Goal: Transaction & Acquisition: Purchase product/service

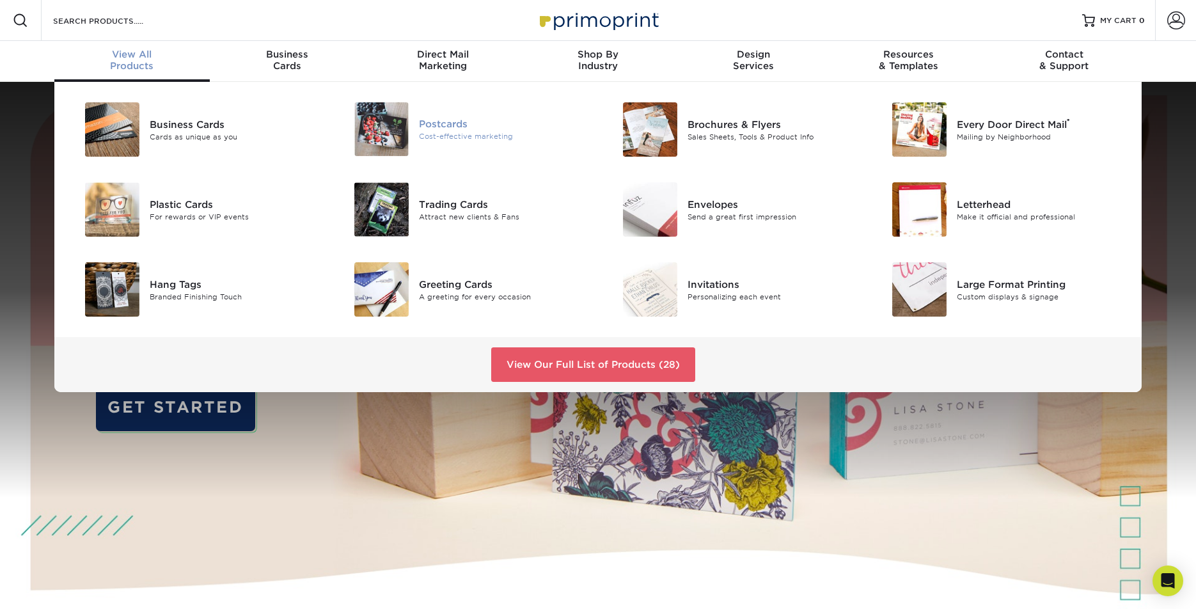
click at [451, 125] on div "Postcards" at bounding box center [504, 124] width 170 height 14
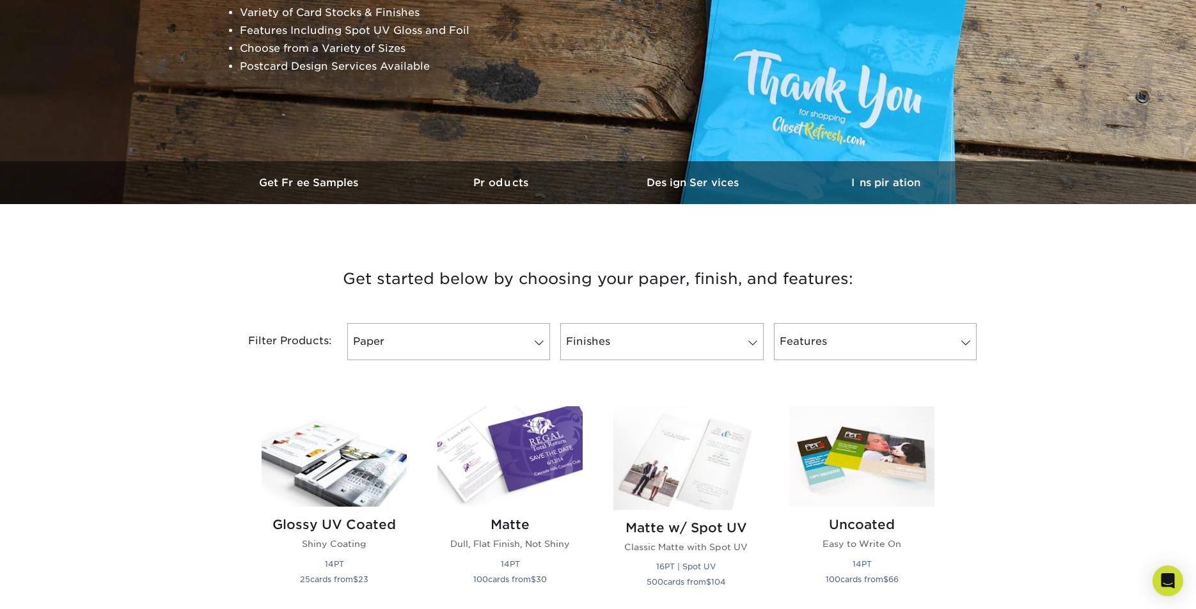
scroll to position [241, 0]
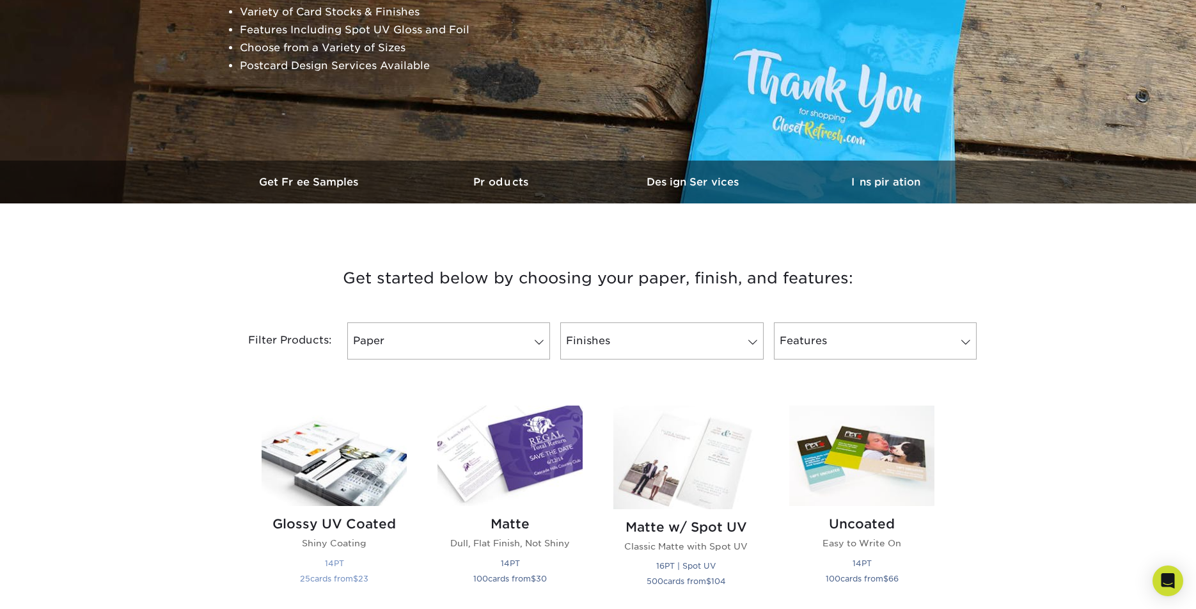
click at [342, 525] on h2 "Glossy UV Coated" at bounding box center [334, 523] width 145 height 15
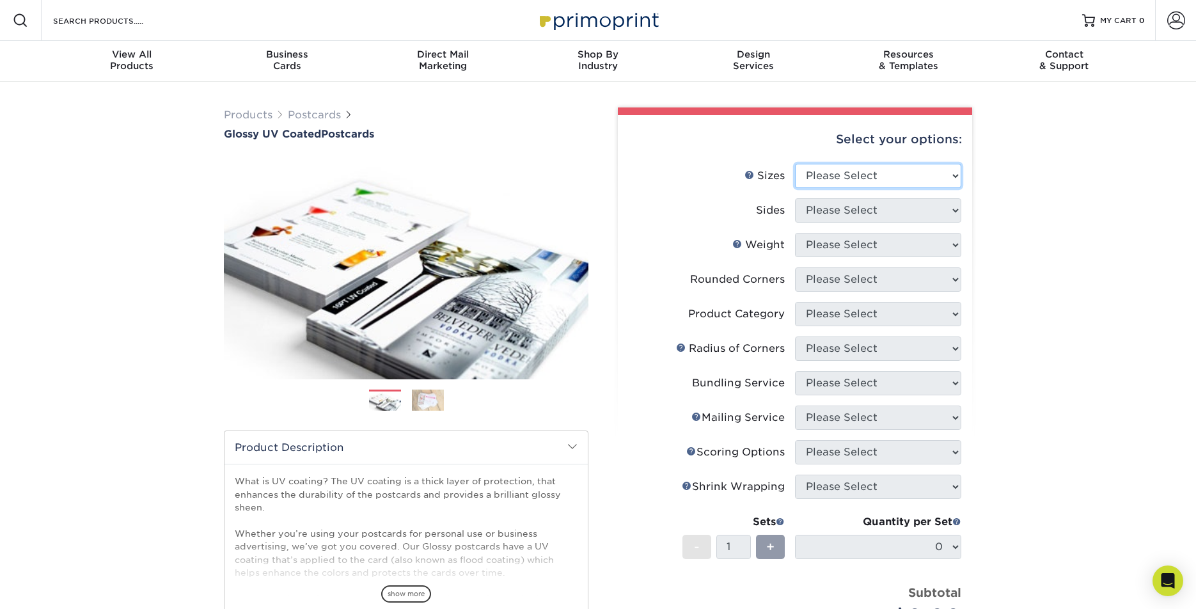
select select "5.00x8.00"
select select "13abbda7-1d64-4f25-8bb2-c179b224825d"
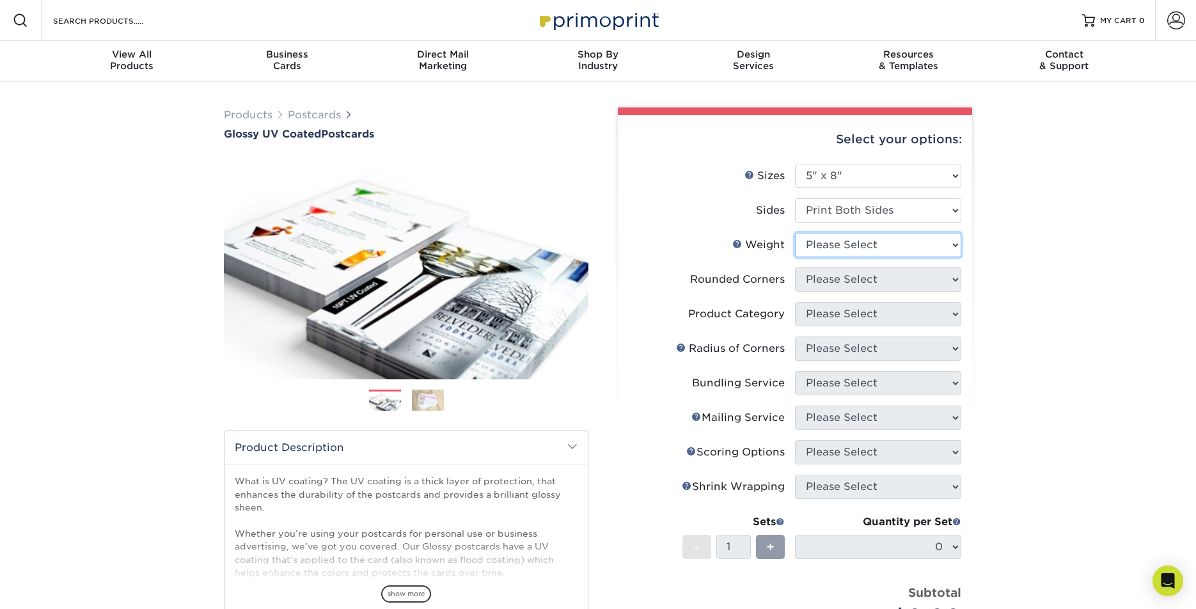
select select "16PT"
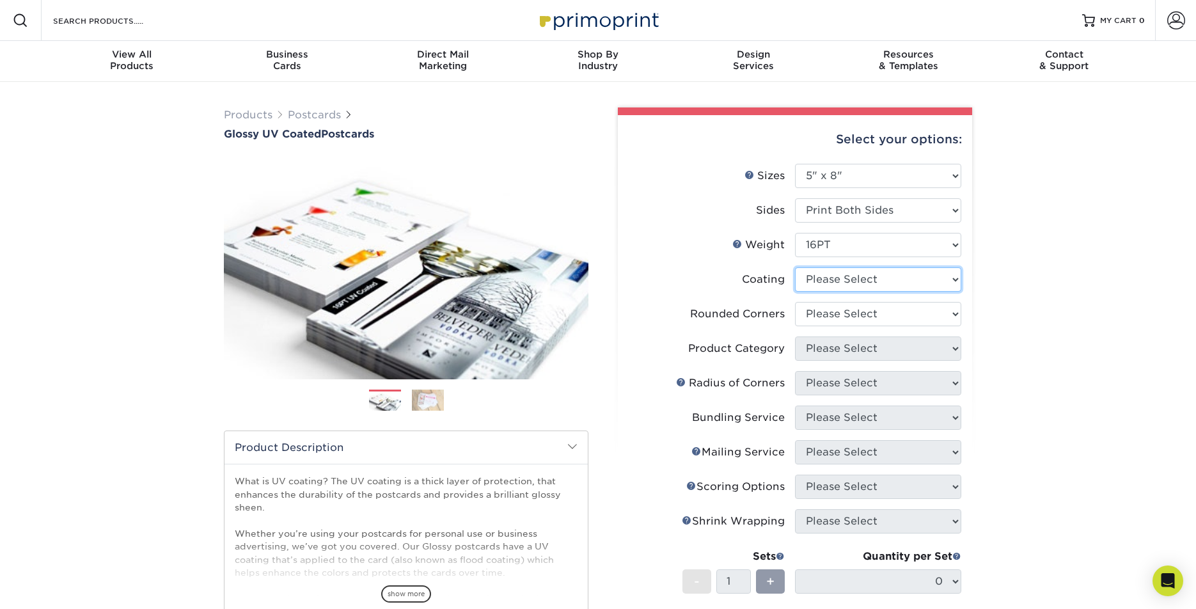
select select "ae367451-b2b8-45df-a344-0f05b6a12993"
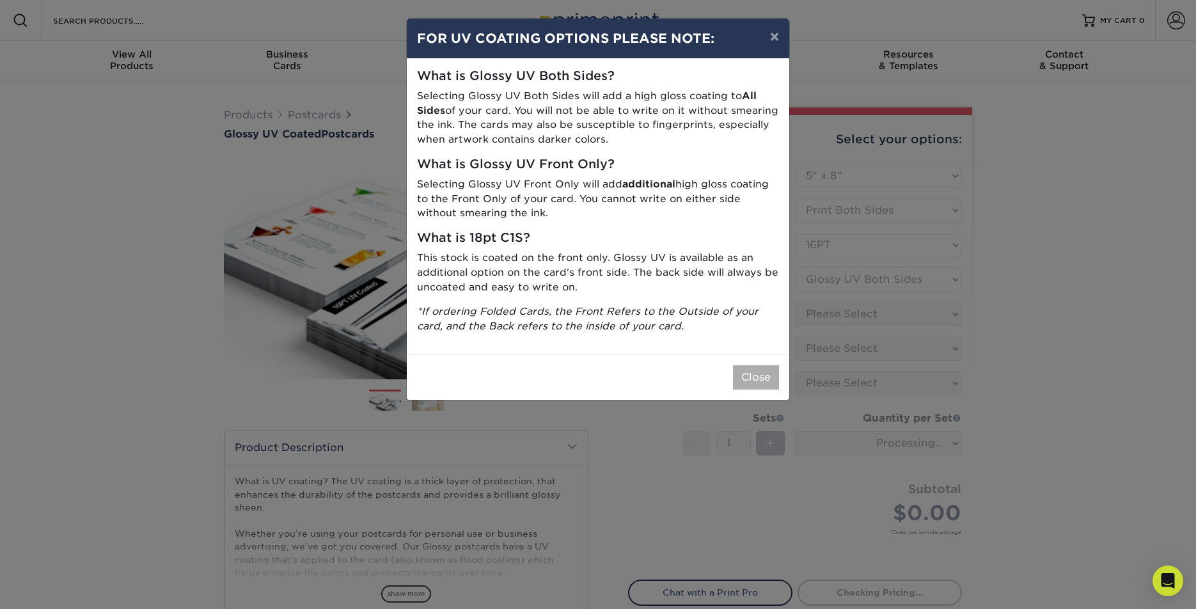
click at [768, 372] on button "Close" at bounding box center [756, 377] width 46 height 24
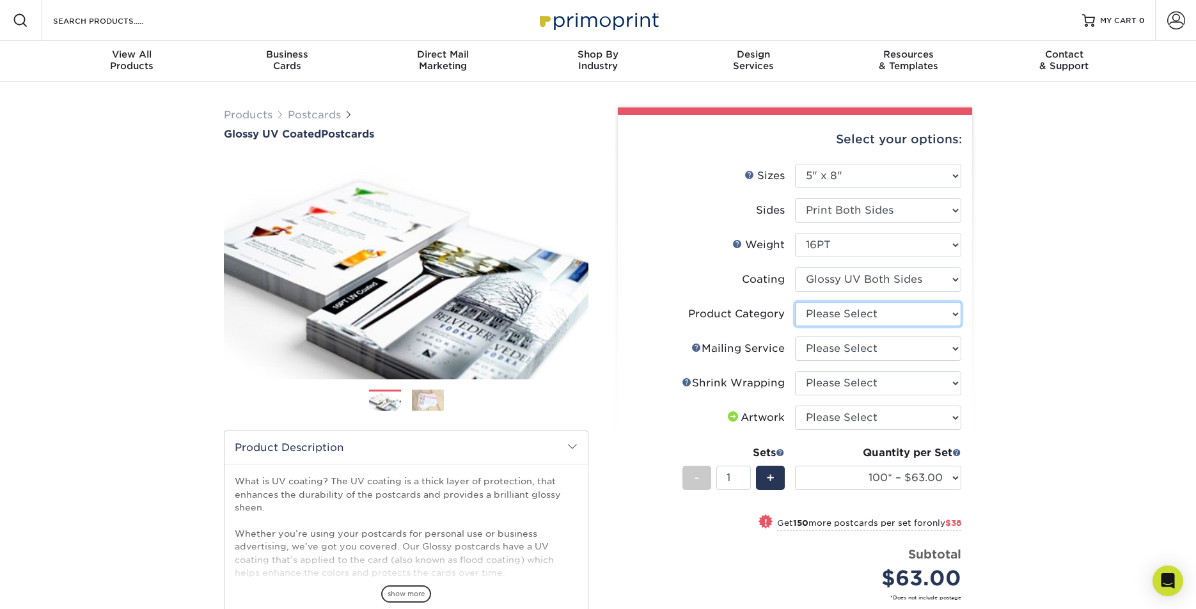
select select "9b7272e0-d6c8-4c3c-8e97-d3a1bcdab858"
select select "3e5e9bdd-d78a-4c28-a41d-fe1407925ca6"
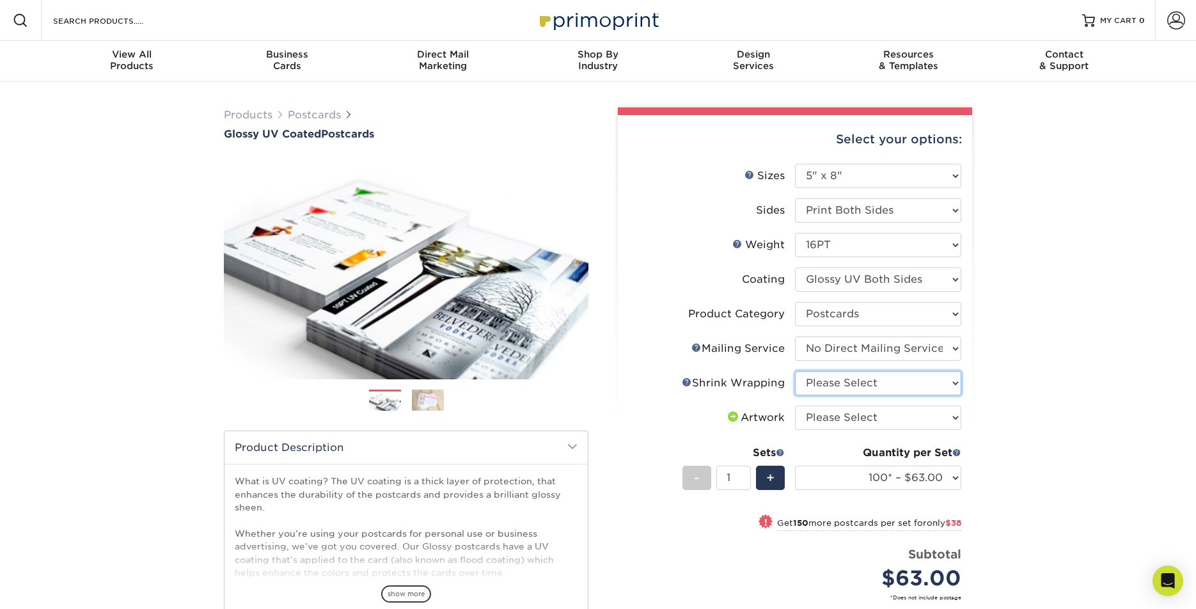
select select "c8749376-e7da-41d0-b3dc-647faf84d907"
select select "upload"
select select "500 – $139.00"
select select "adc17b74-f534-473a-9ef4-338c46c4d266"
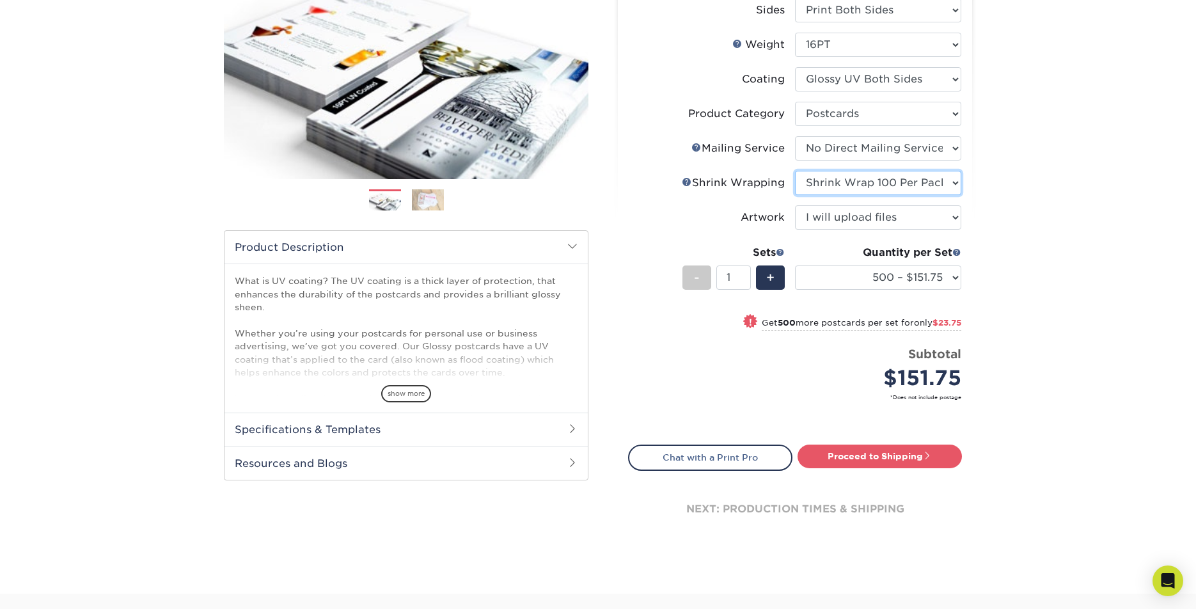
scroll to position [201, 0]
click at [875, 456] on link "Proceed to Shipping" at bounding box center [880, 455] width 164 height 23
type input "Set 1"
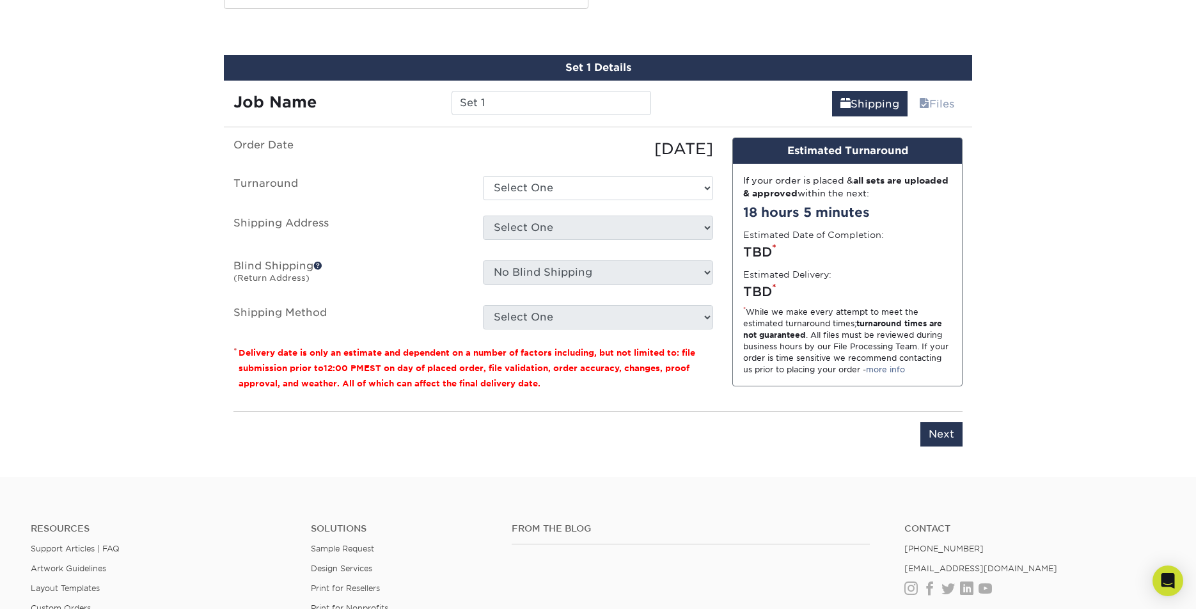
scroll to position [679, 0]
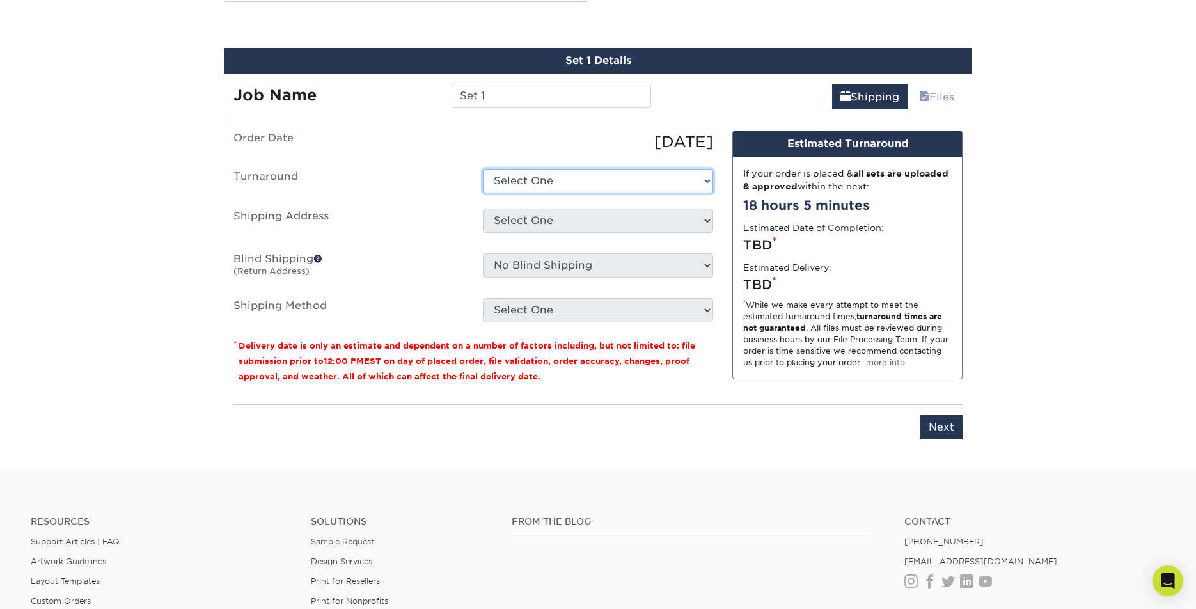
select select "8ef6d699-4941-49d3-bab0-1590e3b21a70"
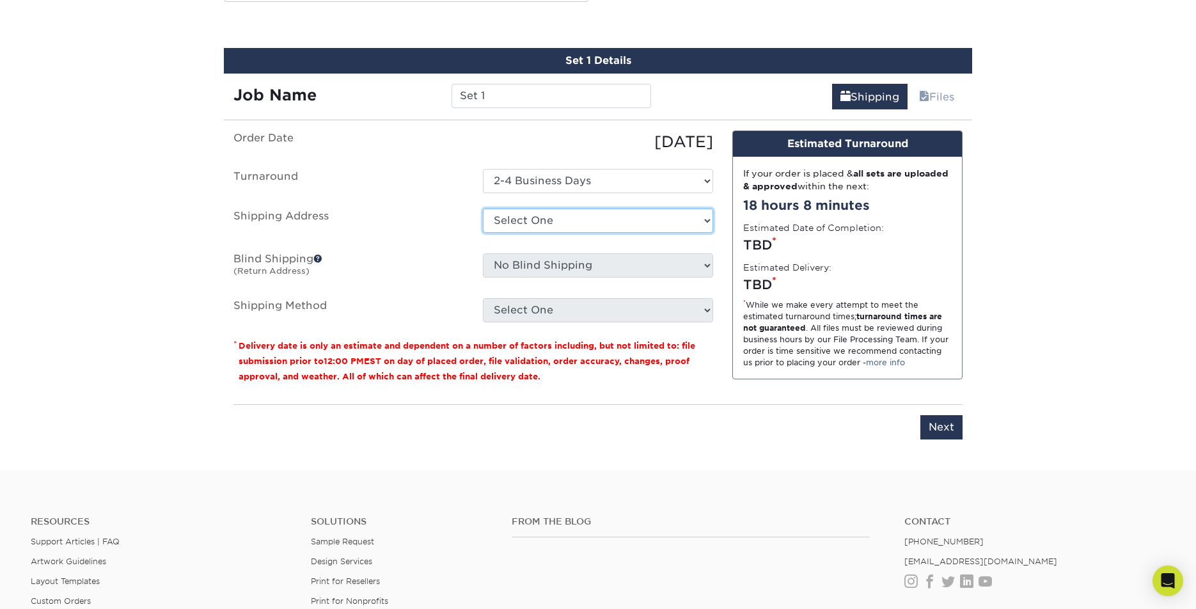
select select "newaddress"
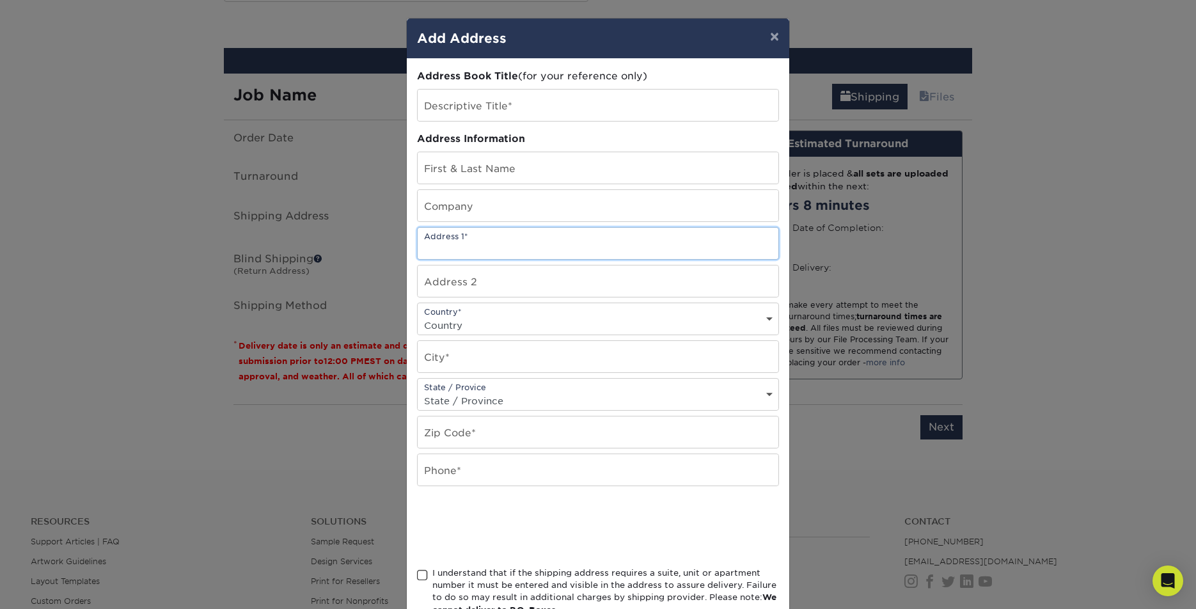
click at [768, 250] on input "text" at bounding box center [598, 243] width 361 height 31
paste input "1326 E. Steamboat Bend Dr."
type input "1326 E. Steamboat Bend Dr."
select select "US"
type input "Tempe"
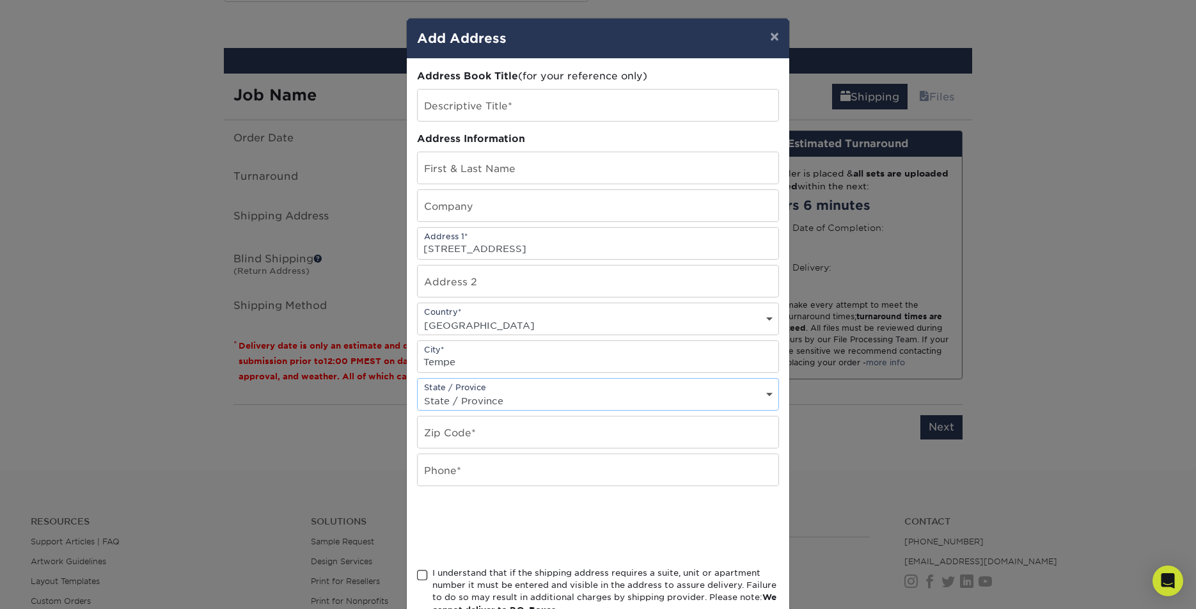
select select "AZ"
type input "85283"
type input "8888225815"
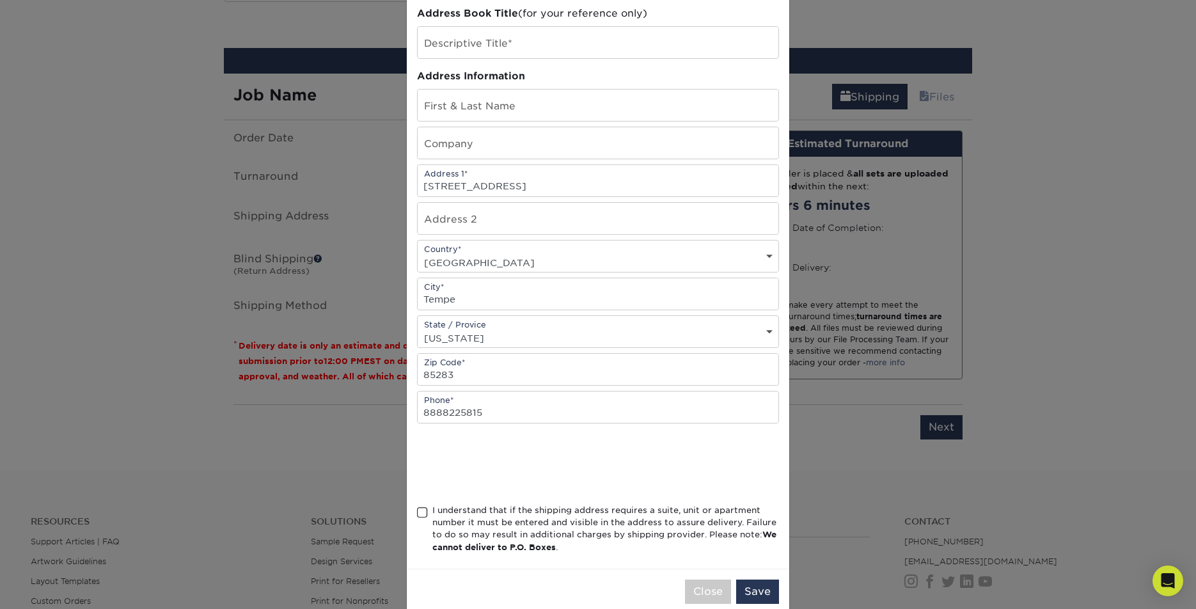
scroll to position [72, 0]
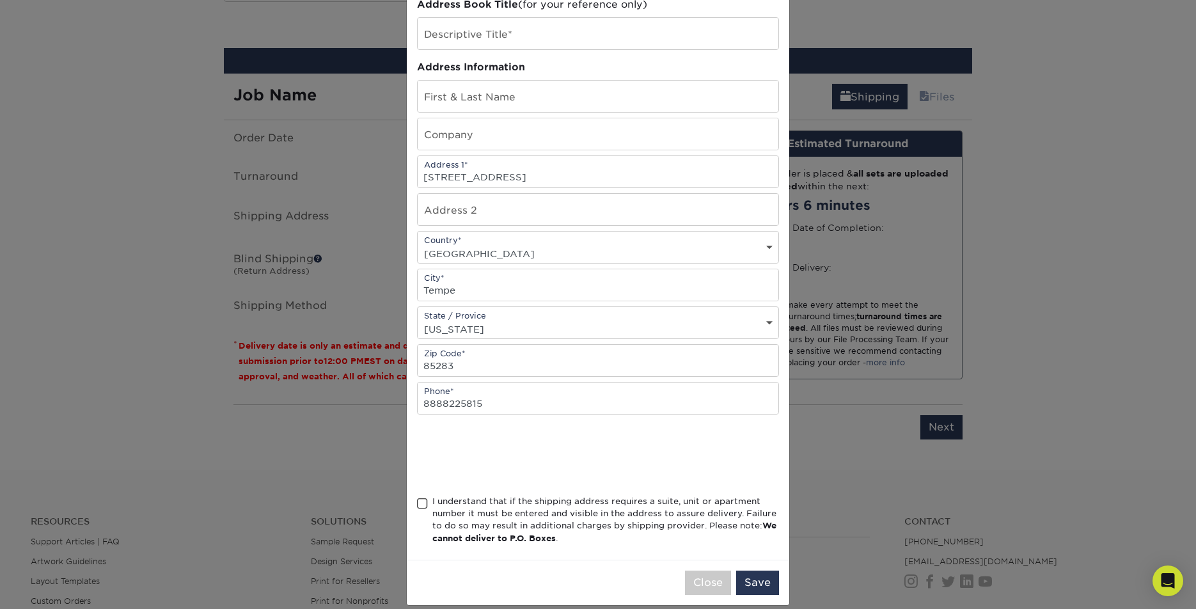
click at [419, 509] on span at bounding box center [422, 504] width 11 height 12
click at [0, 0] on input "I understand that if the shipping address requires a suite, unit or apartment n…" at bounding box center [0, 0] width 0 height 0
click at [763, 594] on button "Save" at bounding box center [757, 583] width 43 height 24
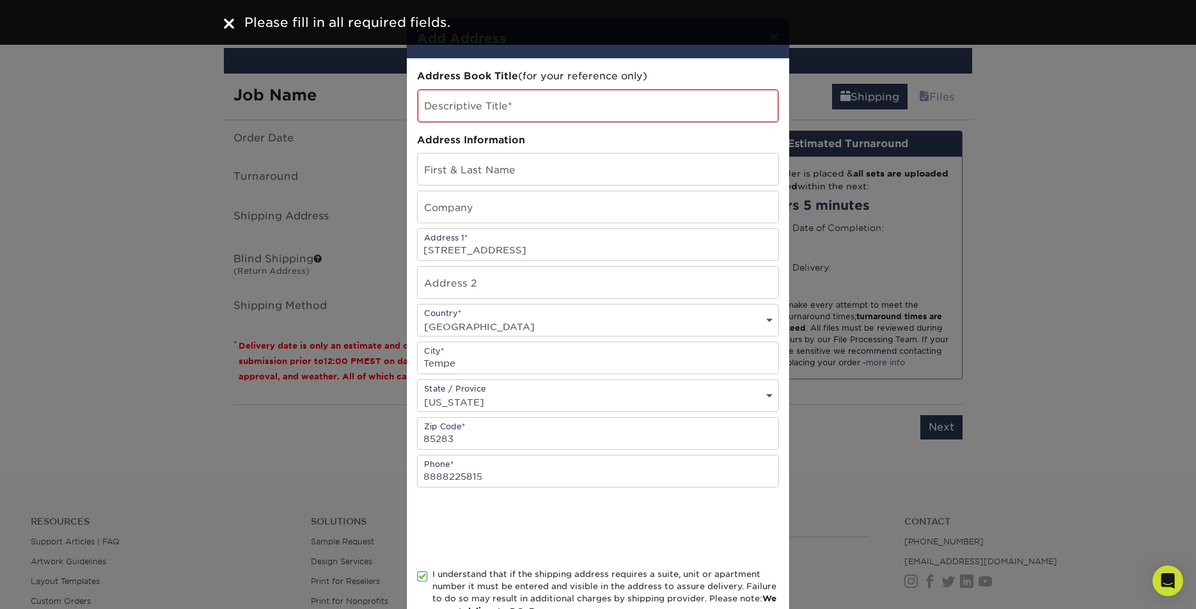
scroll to position [0, 0]
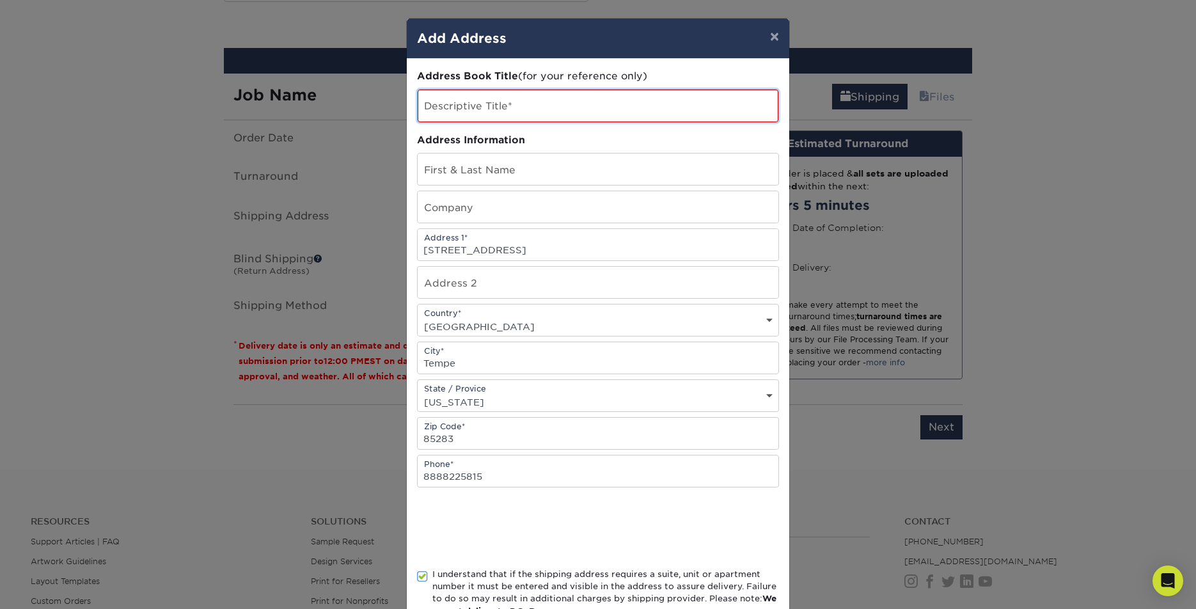
click at [532, 109] on input "text" at bounding box center [598, 106] width 361 height 33
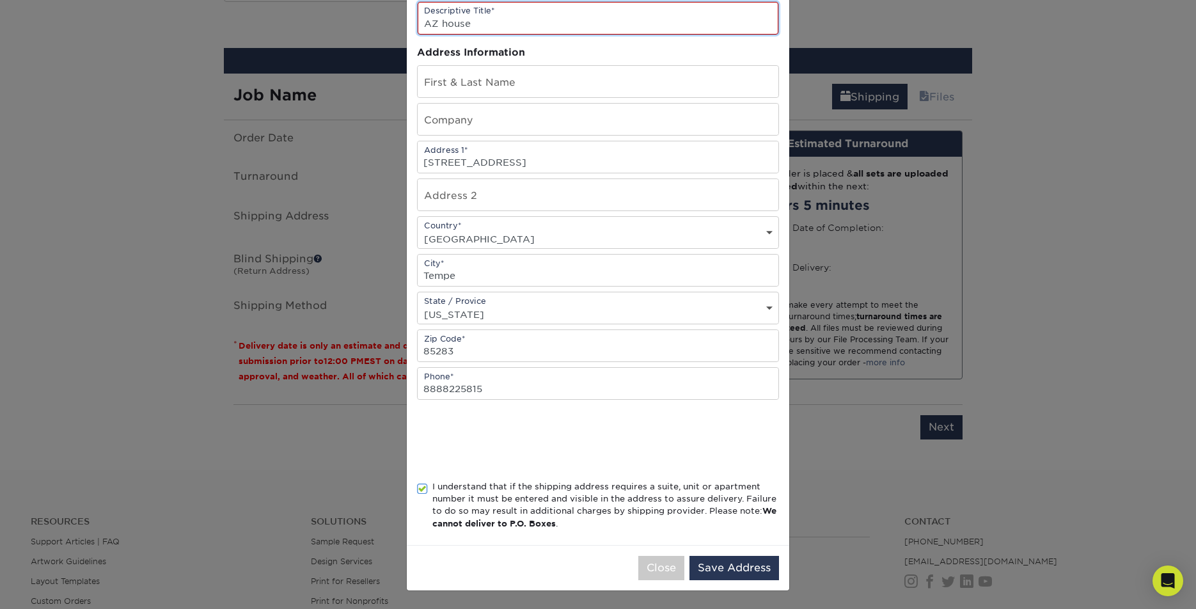
scroll to position [91, 0]
type input "AZ house"
click at [731, 566] on button "Save Address" at bounding box center [735, 568] width 90 height 24
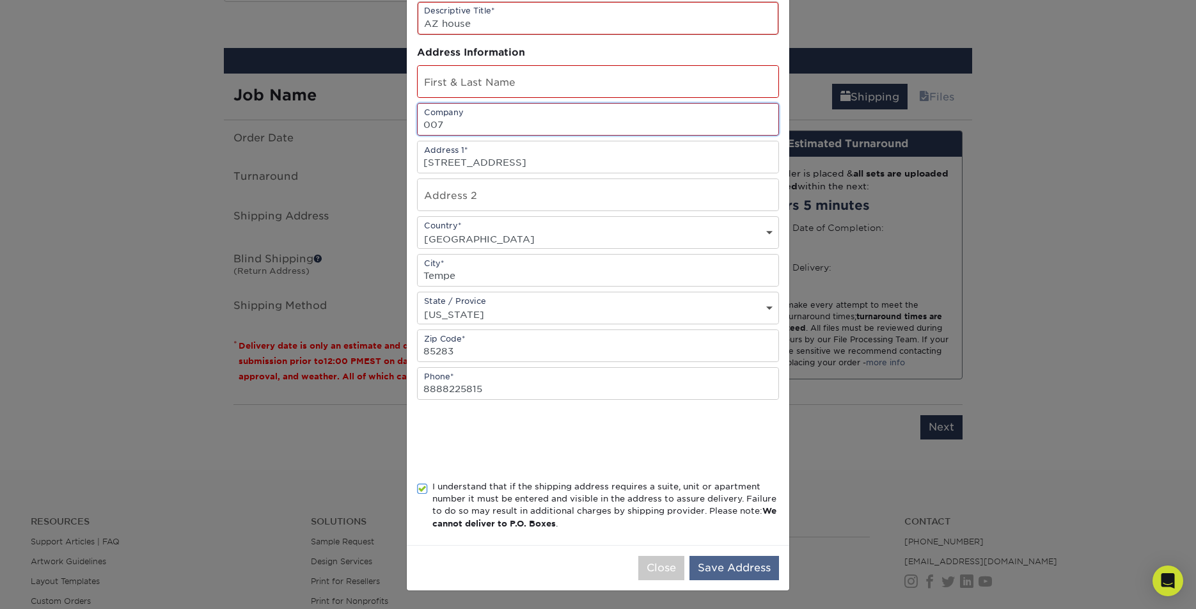
type input "007"
click at [742, 567] on button "Save Address" at bounding box center [735, 568] width 90 height 24
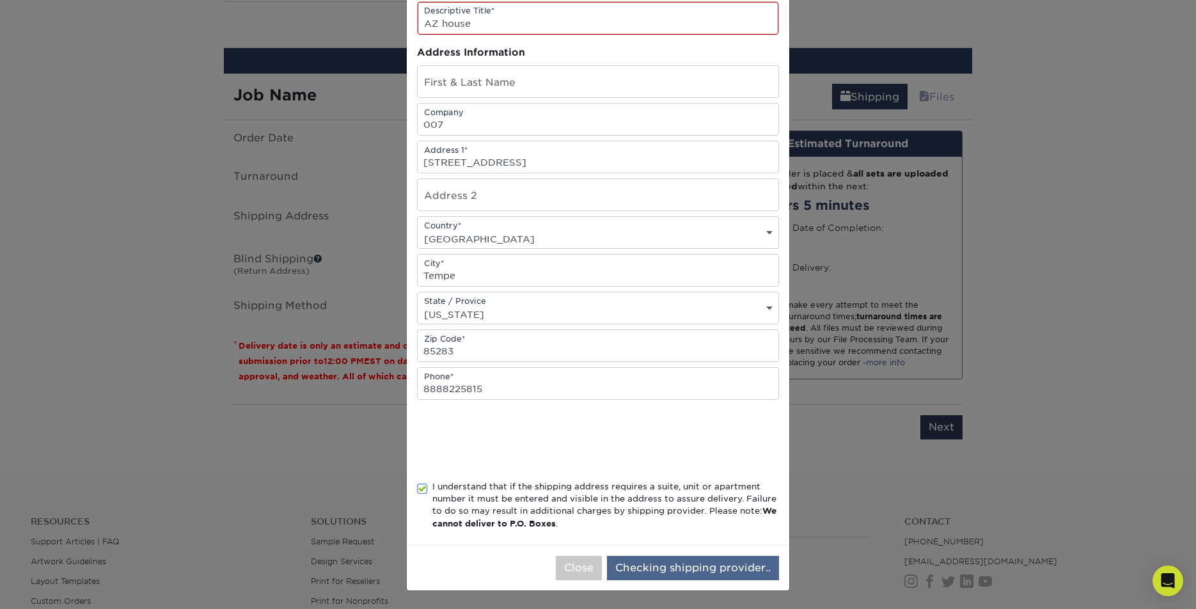
scroll to position [0, 0]
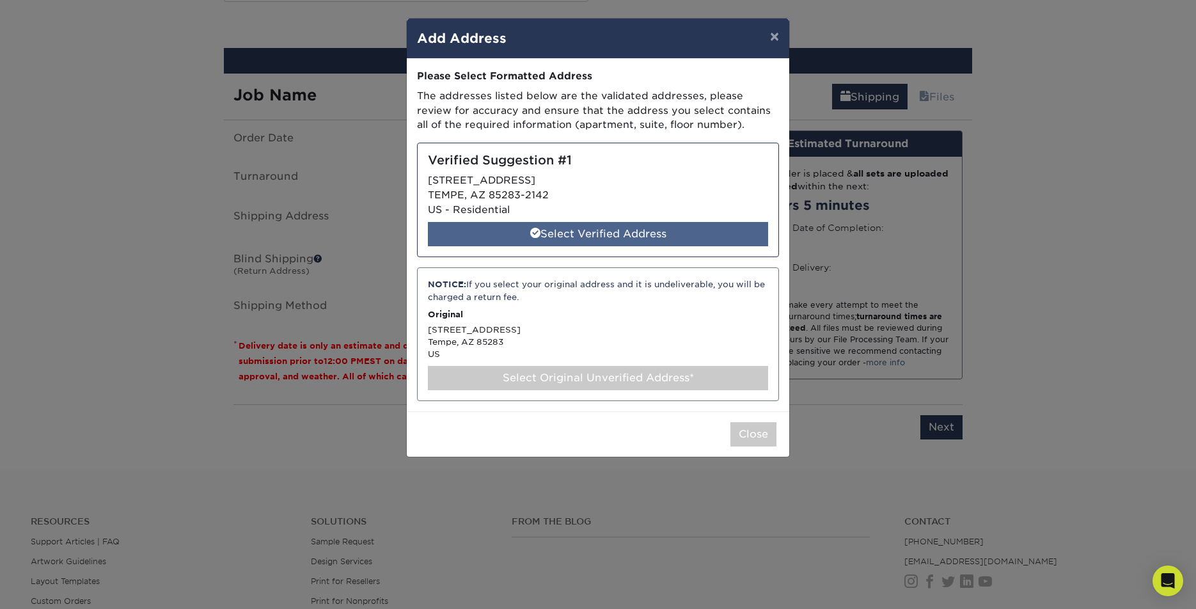
click at [633, 232] on div "Select Verified Address" at bounding box center [598, 234] width 340 height 24
select select "286323"
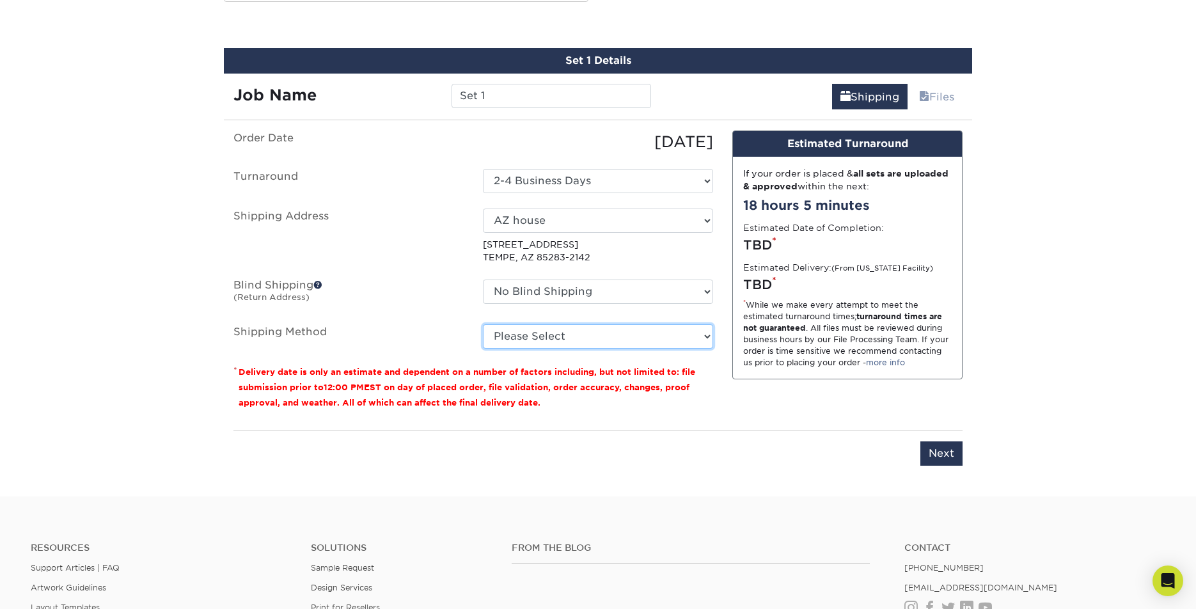
select select "03"
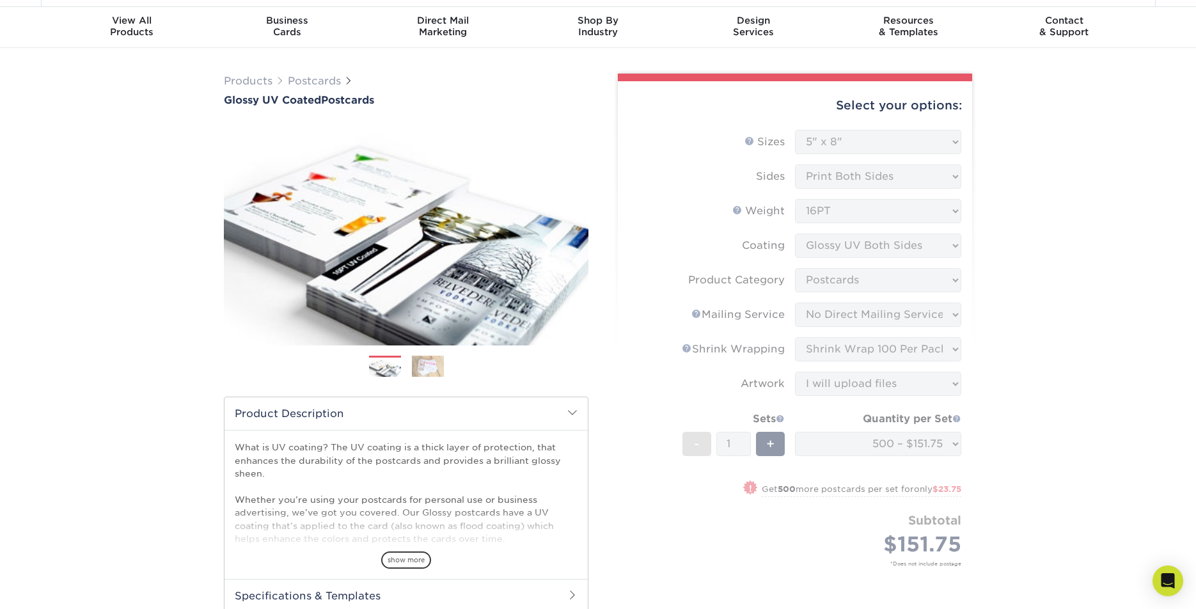
scroll to position [35, 0]
